Goal: Transaction & Acquisition: Purchase product/service

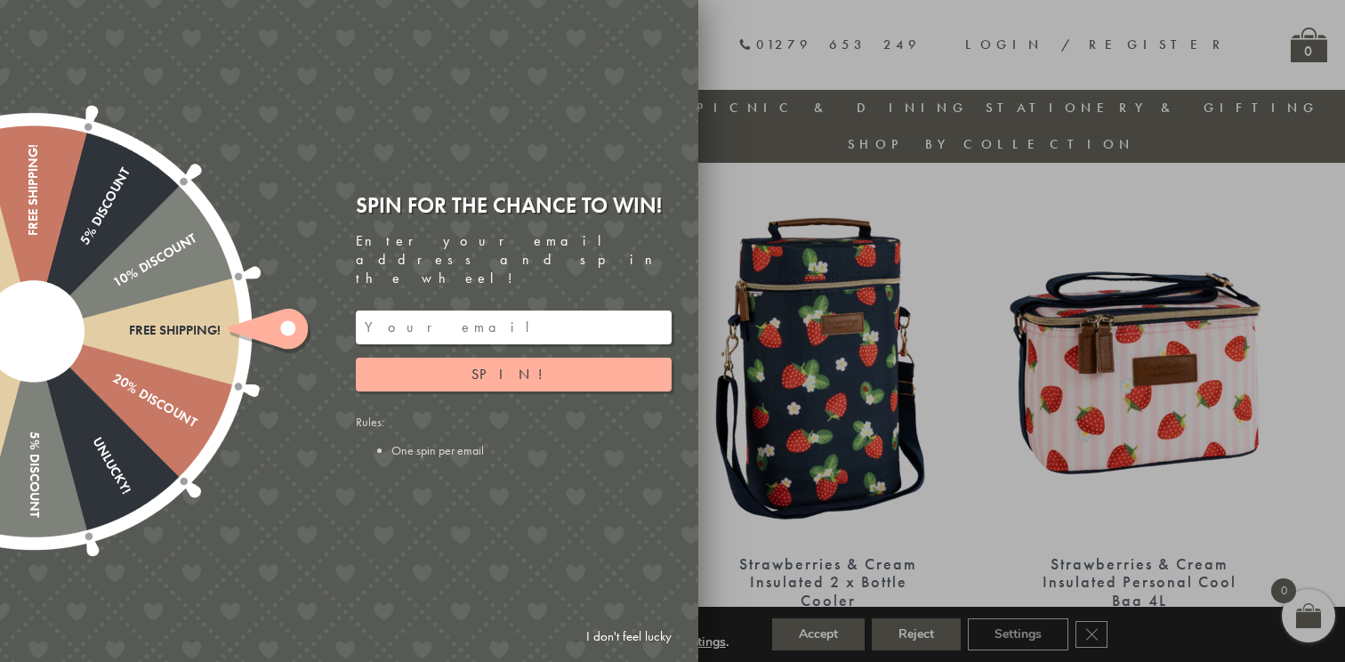
scroll to position [1203, 0]
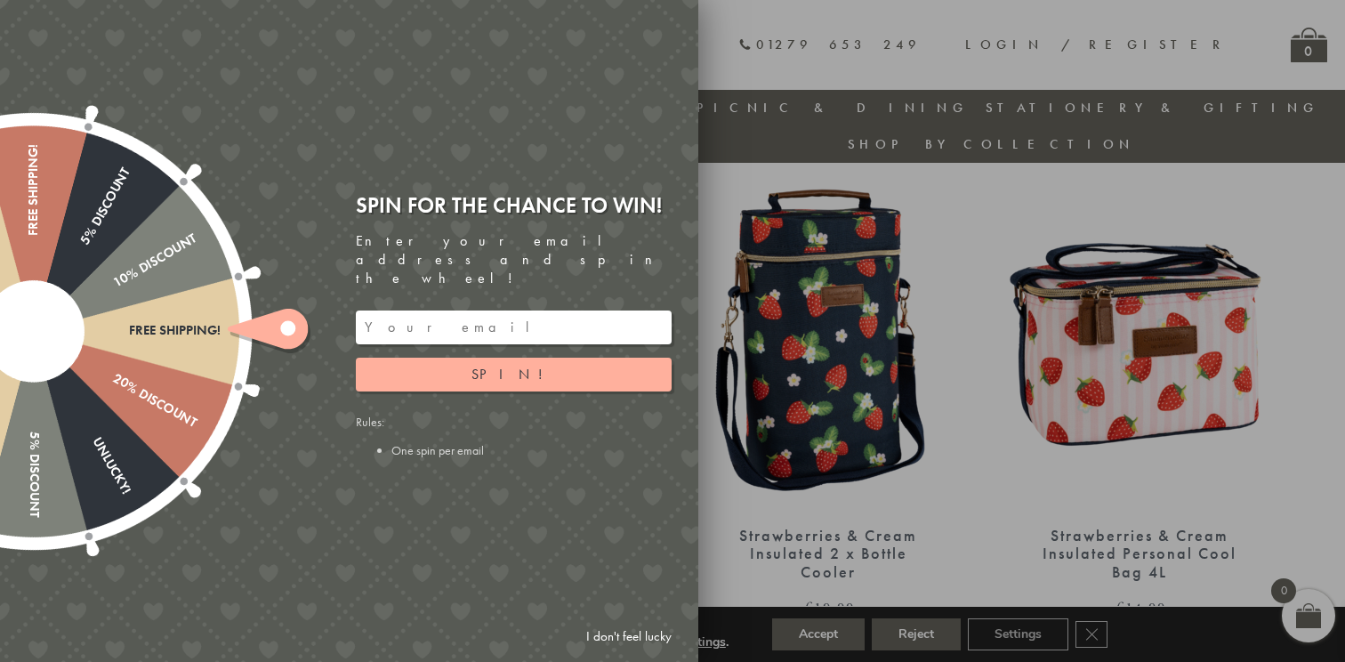
click at [612, 633] on link "I don't feel lucky" at bounding box center [628, 636] width 103 height 33
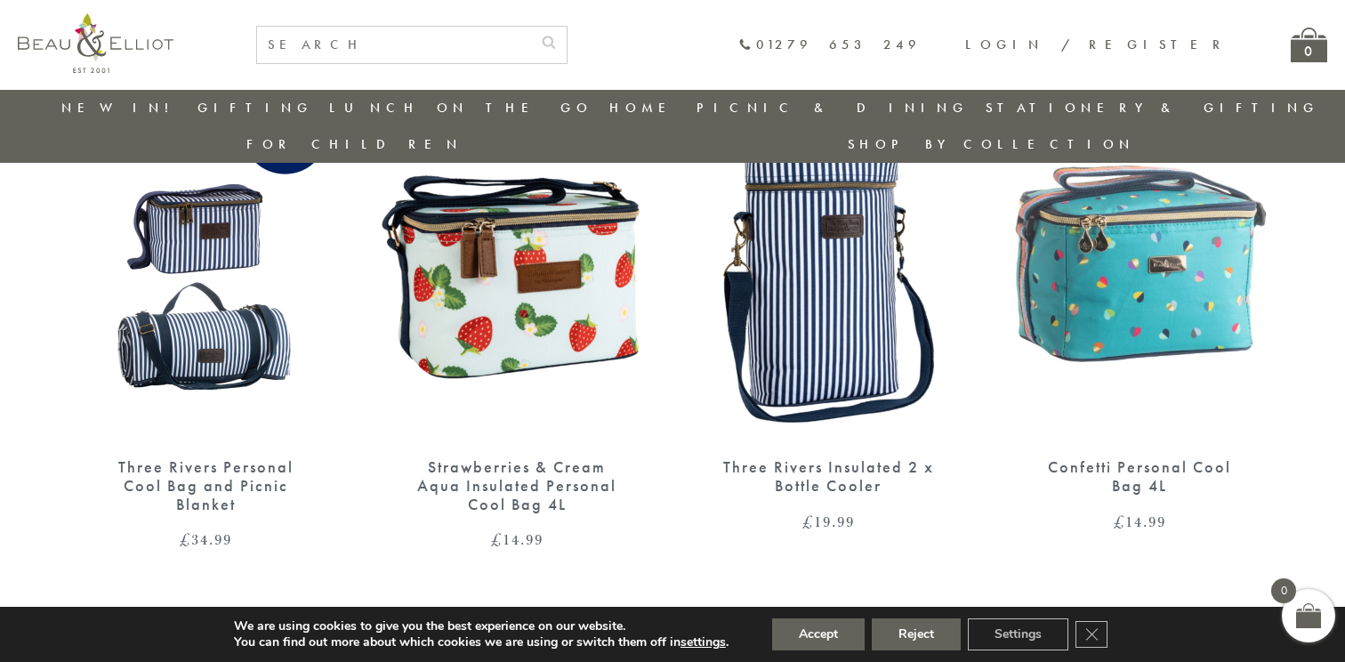
scroll to position [2253, 0]
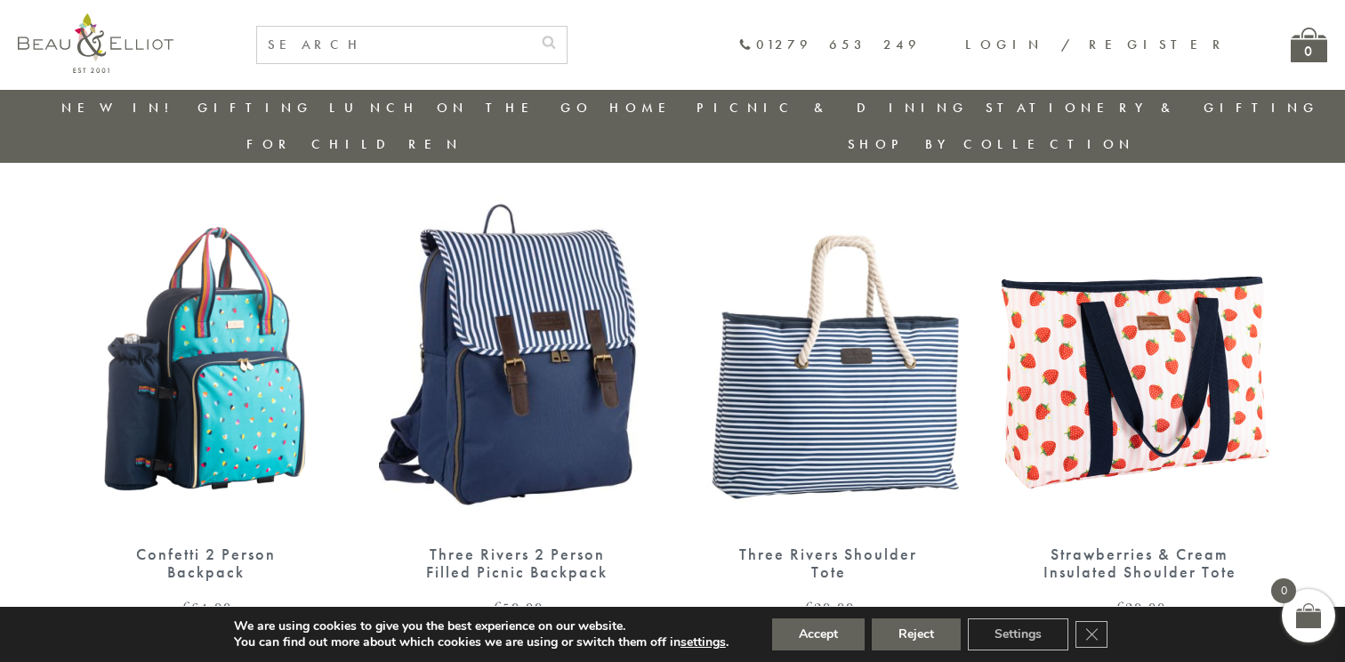
click at [587, 306] on img at bounding box center [517, 350] width 276 height 356
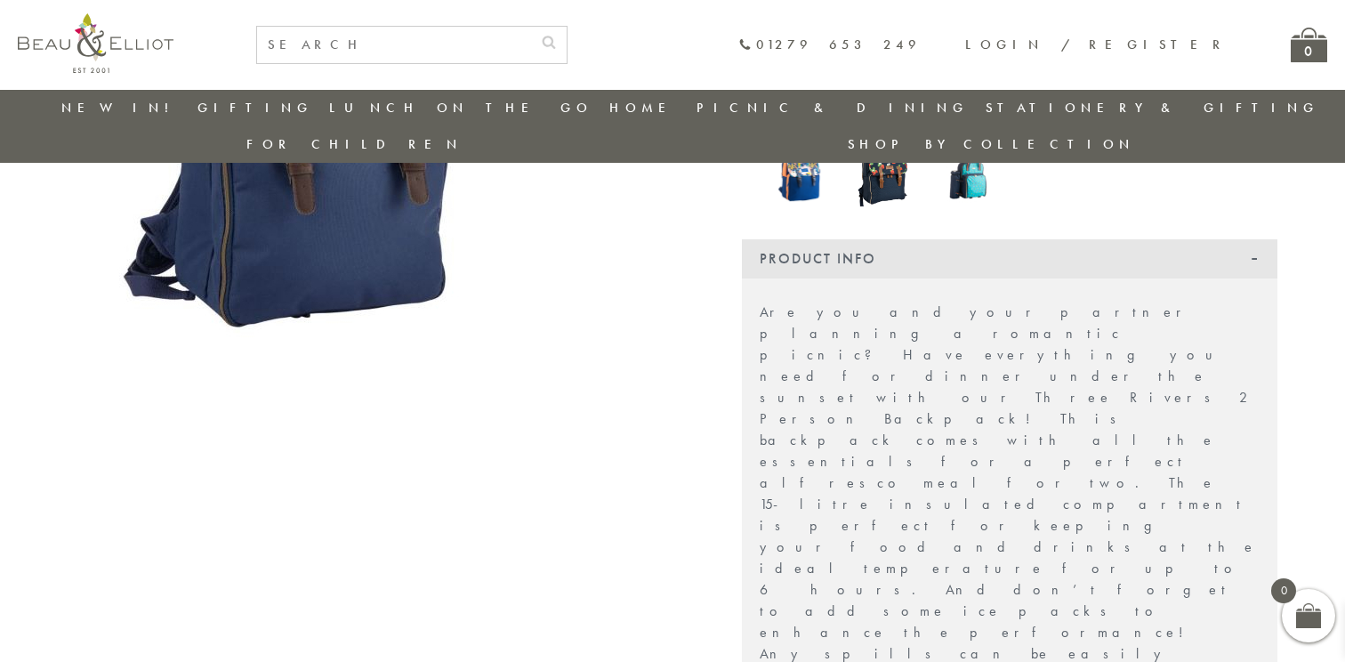
scroll to position [319, 0]
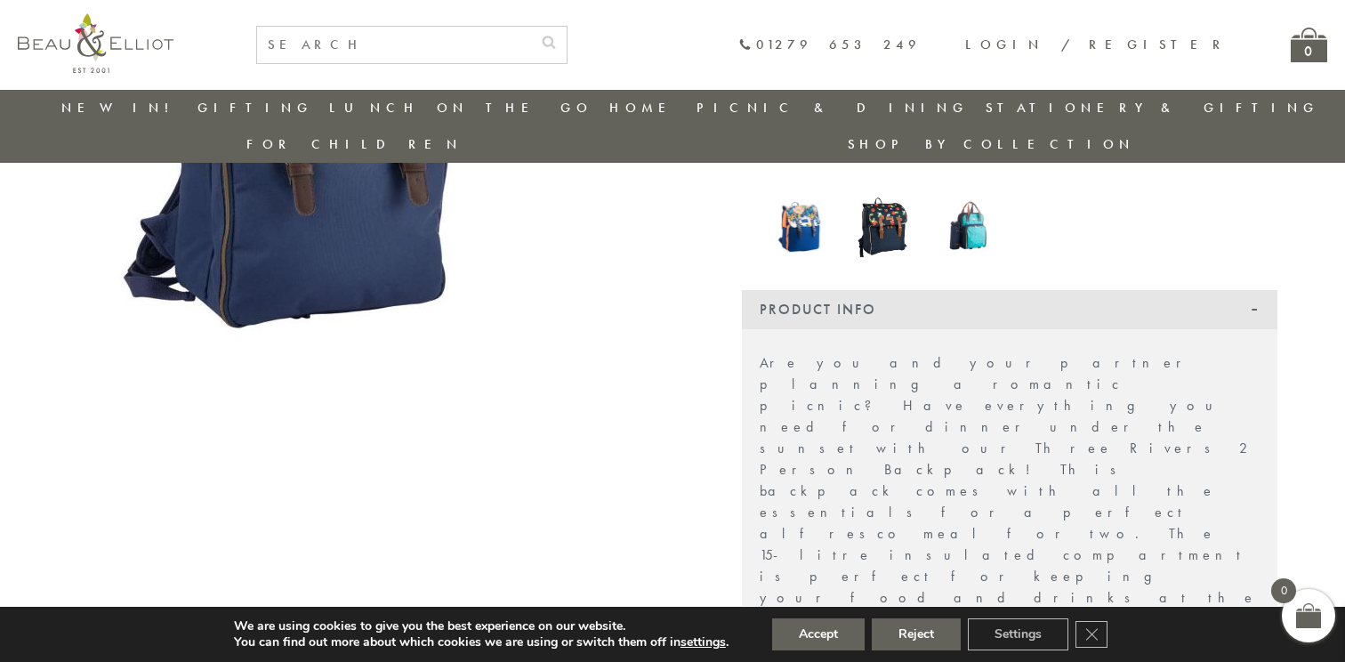
click at [881, 198] on img at bounding box center [885, 224] width 66 height 72
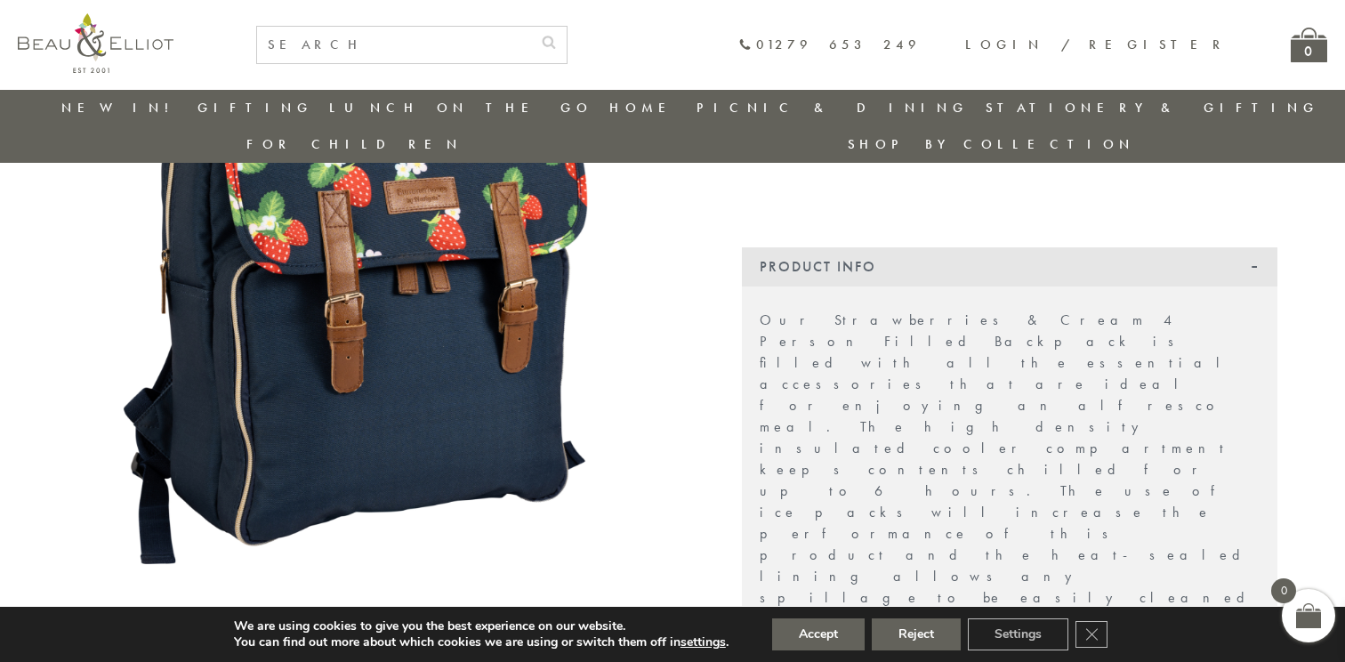
scroll to position [326, 0]
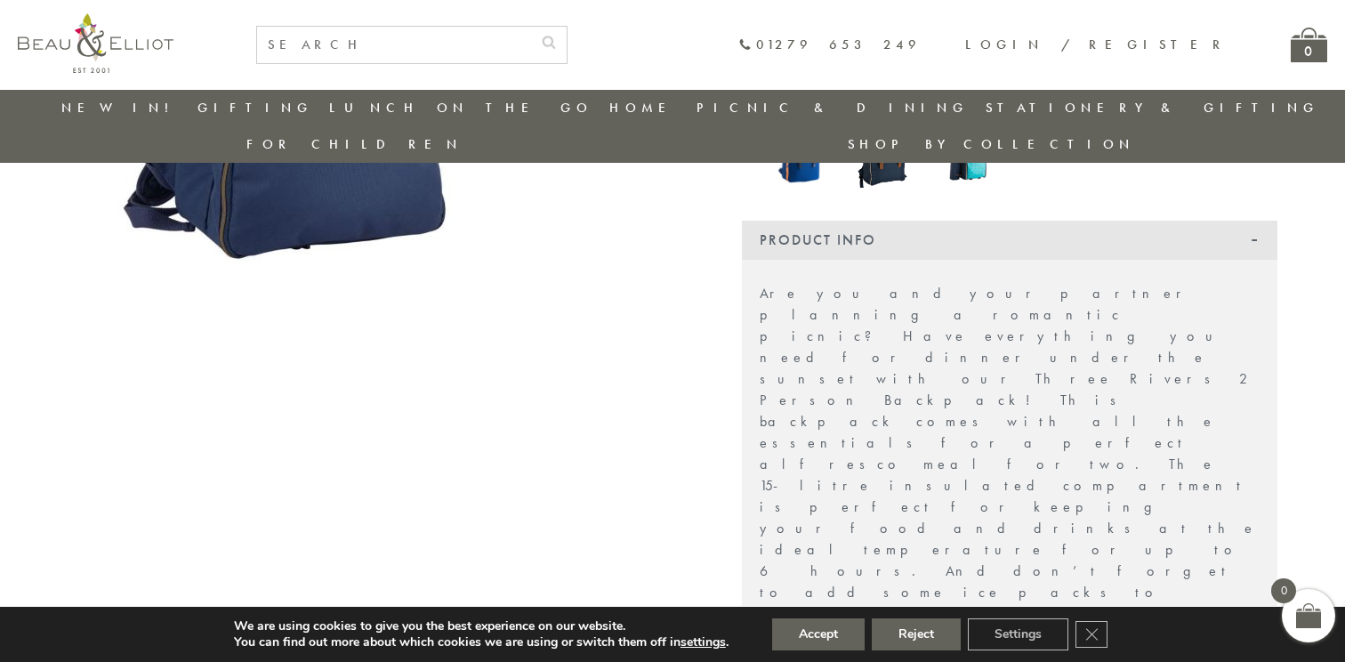
scroll to position [389, 0]
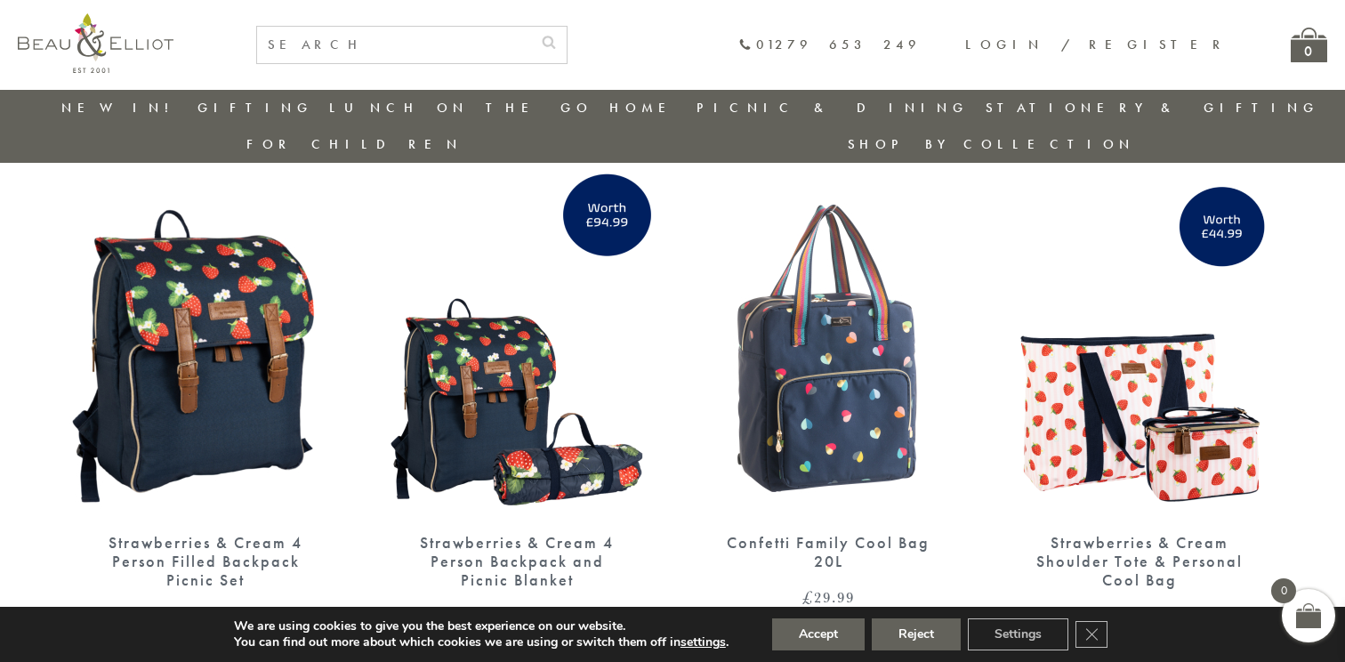
scroll to position [2839, 0]
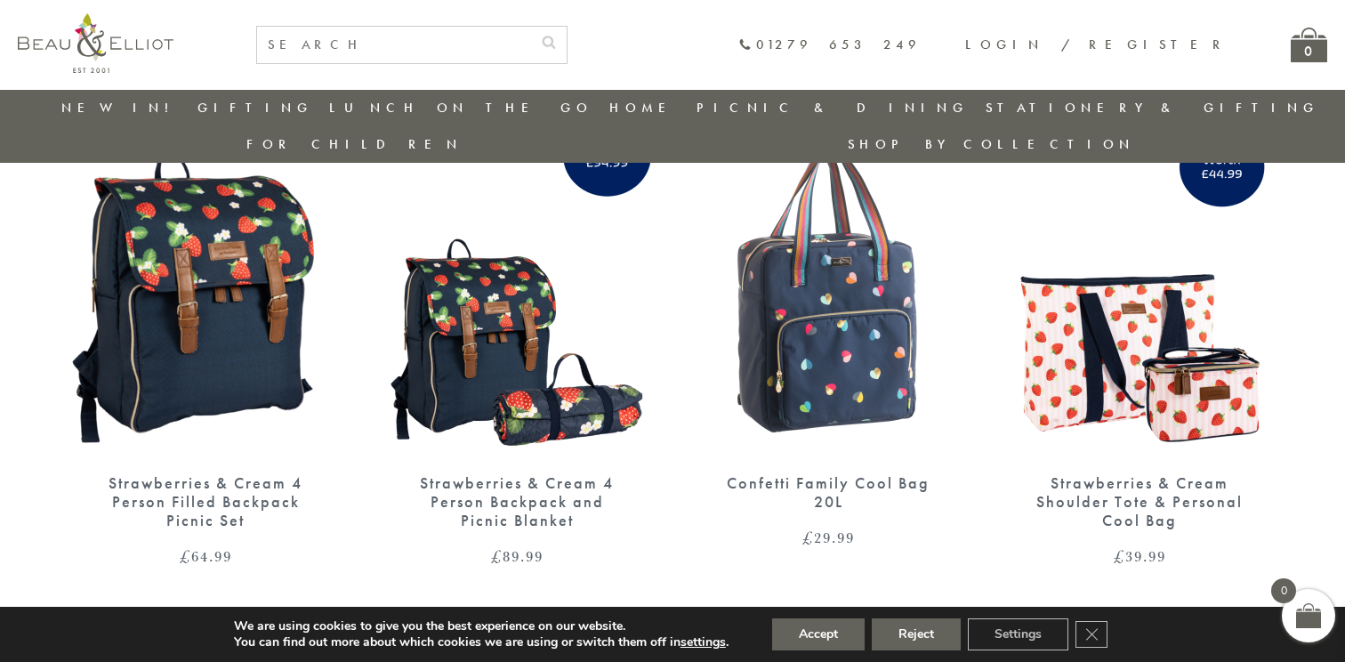
click at [521, 344] on img at bounding box center [517, 279] width 276 height 356
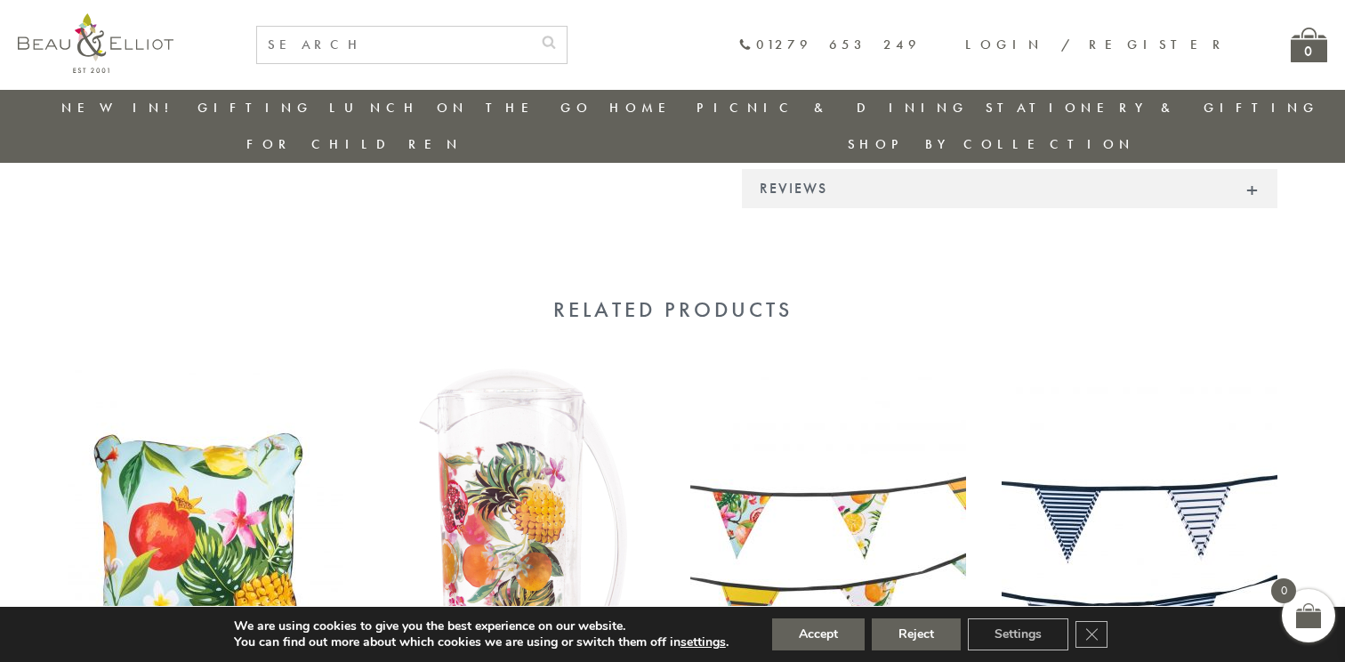
scroll to position [1173, 0]
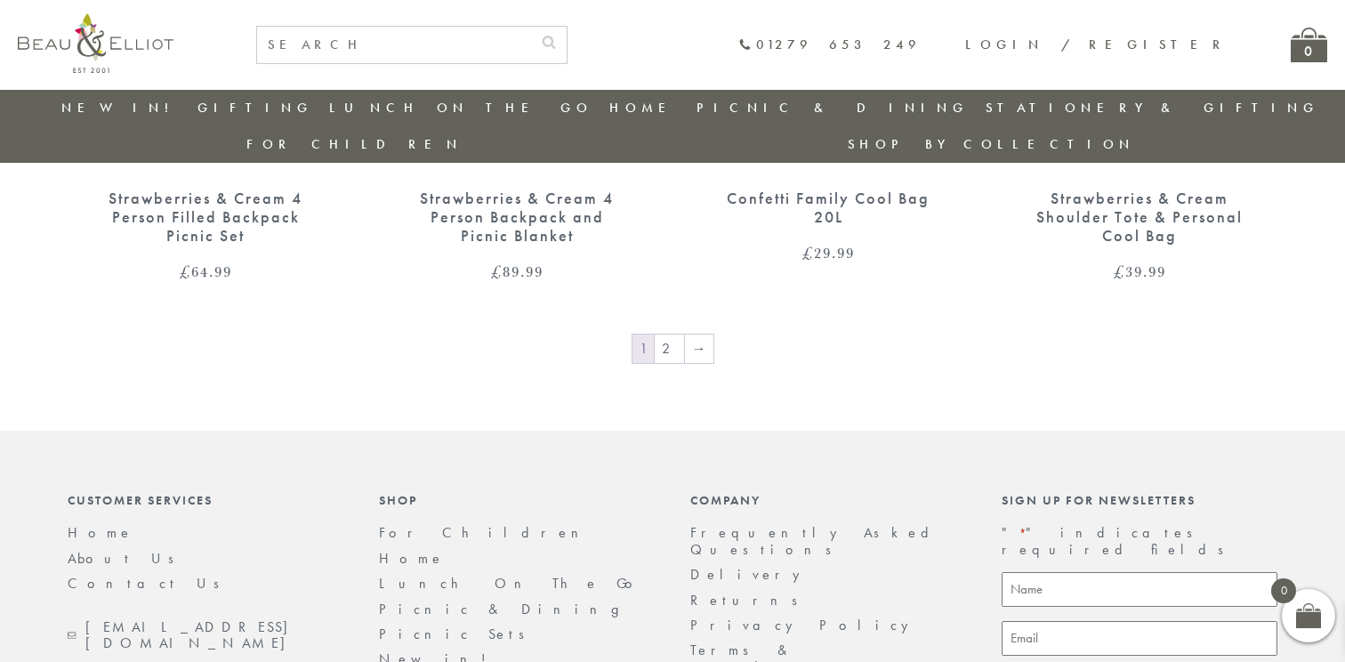
scroll to position [3122, 0]
click at [676, 336] on link "2" at bounding box center [669, 350] width 29 height 28
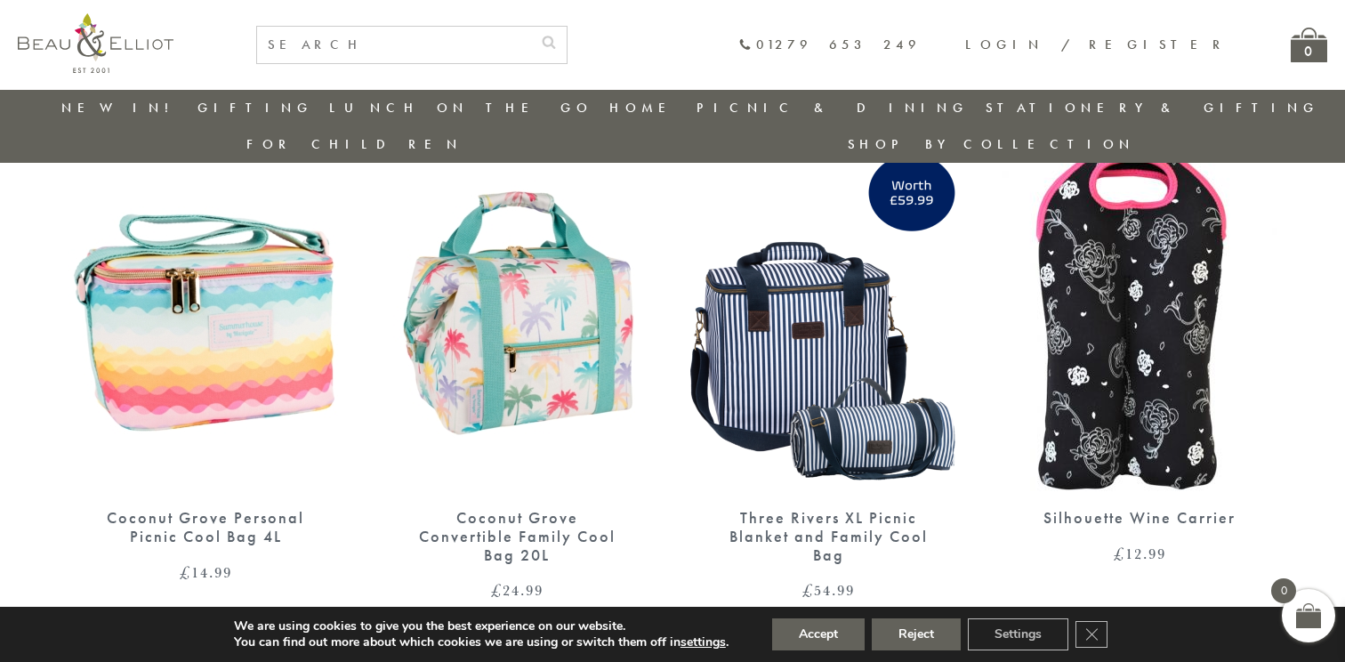
scroll to position [1833, 0]
